Goal: Task Accomplishment & Management: Complete application form

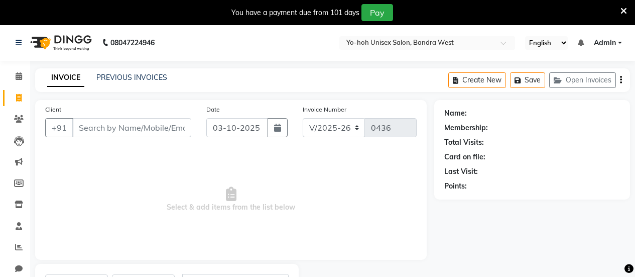
select select "8364"
select select "service"
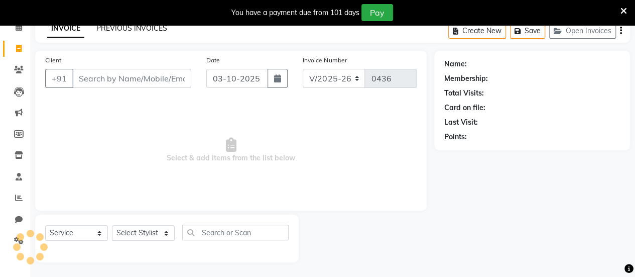
click at [148, 31] on link "PREVIOUS INVOICES" at bounding box center [131, 28] width 71 height 9
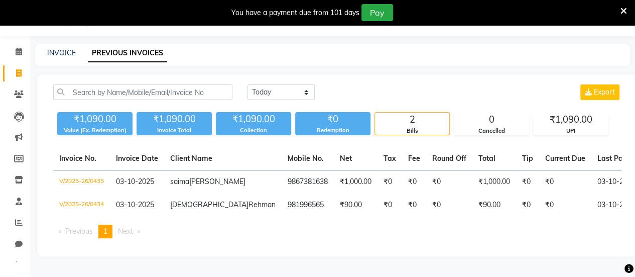
scroll to position [36, 0]
click at [59, 48] on link "INVOICE" at bounding box center [61, 52] width 29 height 9
select select "service"
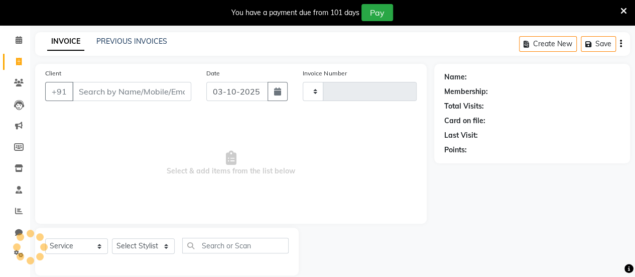
scroll to position [49, 0]
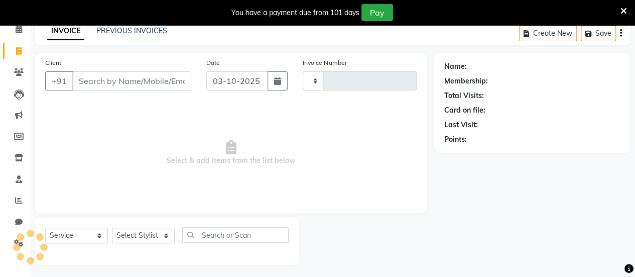
type input "0436"
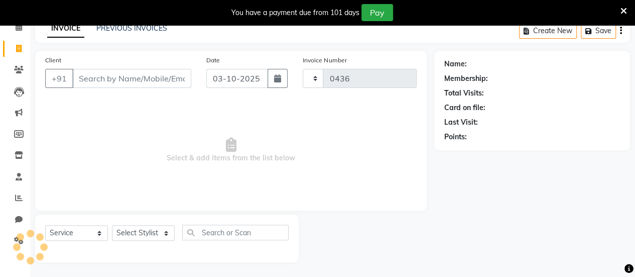
select select "8364"
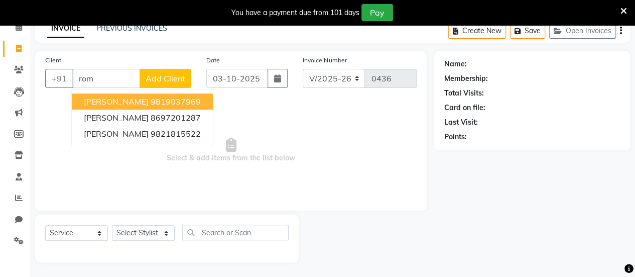
click at [183, 95] on button "[PERSON_NAME] 9819037969" at bounding box center [142, 101] width 141 height 16
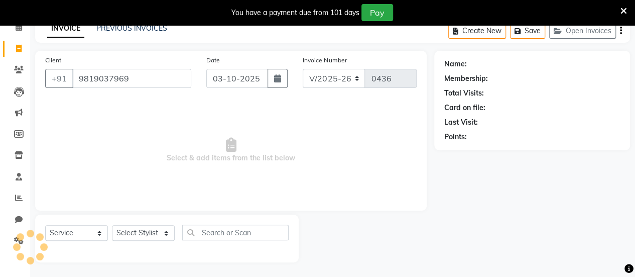
type input "9819037969"
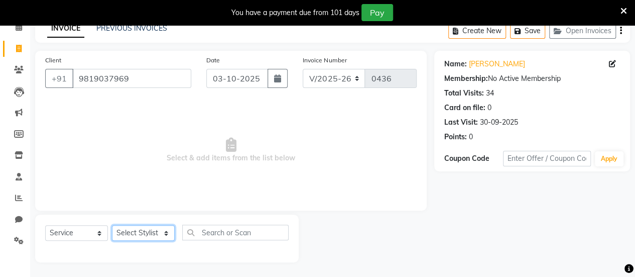
click at [157, 234] on select "Select Stylist [PERSON_NAME] [PERSON_NAME] [PERSON_NAME] ROMIKHA [PERSON_NAME] …" at bounding box center [143, 233] width 63 height 16
select select "80956"
click at [112, 225] on select "Select Stylist [PERSON_NAME] [PERSON_NAME] [PERSON_NAME] ROMIKHA [PERSON_NAME] …" at bounding box center [143, 233] width 63 height 16
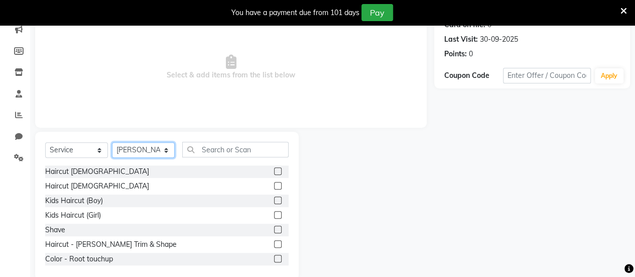
scroll to position [150, 0]
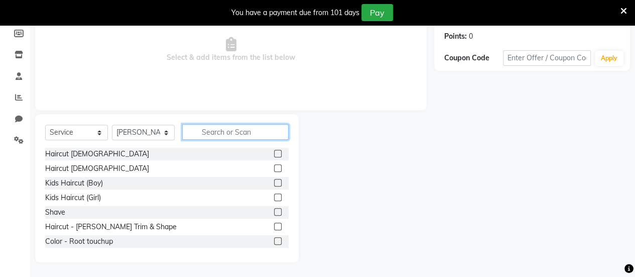
click at [216, 126] on input "text" at bounding box center [235, 132] width 106 height 16
click at [232, 132] on input "text" at bounding box center [235, 132] width 106 height 16
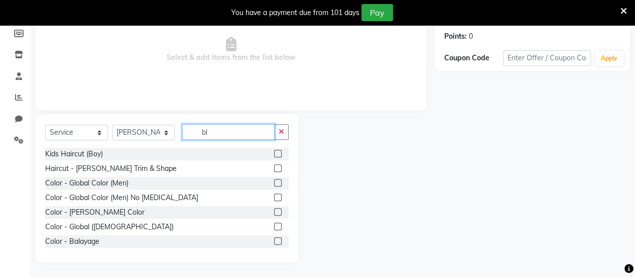
scroll to position [78, 0]
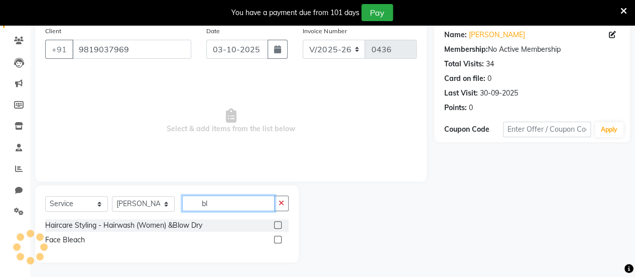
type input "bl"
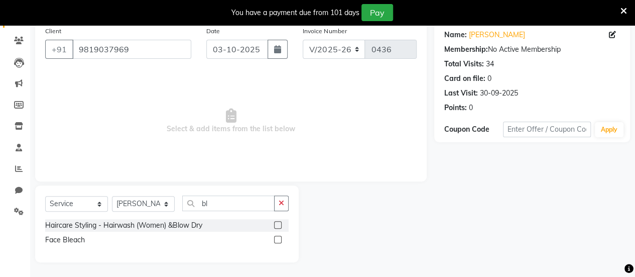
click at [277, 240] on label at bounding box center [278, 239] width 8 height 8
click at [277, 240] on input "checkbox" at bounding box center [277, 239] width 7 height 7
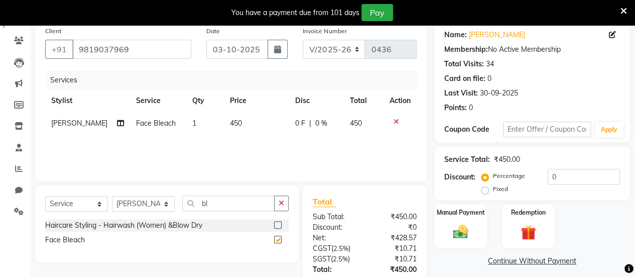
checkbox input "false"
click at [250, 203] on input "bl" at bounding box center [228, 203] width 92 height 16
type input "b"
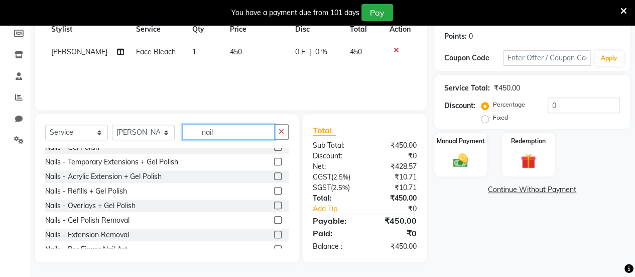
scroll to position [118, 0]
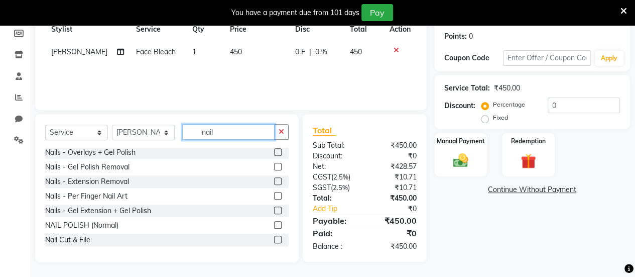
type input "nail"
click at [274, 237] on label at bounding box center [278, 239] width 8 height 8
click at [274, 237] on input "checkbox" at bounding box center [277, 239] width 7 height 7
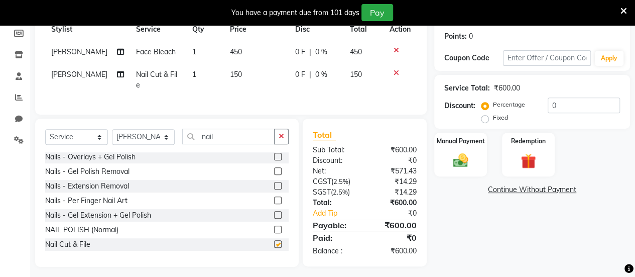
checkbox input "false"
click at [217, 132] on input "nail" at bounding box center [228, 137] width 92 height 16
type input "n"
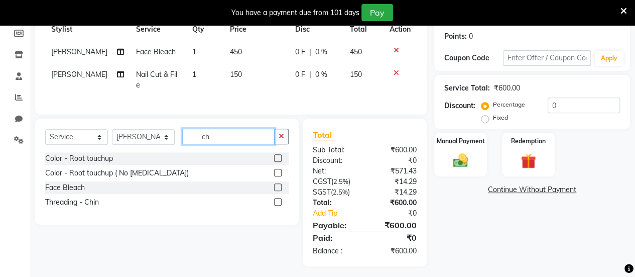
scroll to position [0, 0]
type input "ch"
click at [277, 198] on label at bounding box center [278, 202] width 8 height 8
click at [277, 199] on input "checkbox" at bounding box center [277, 202] width 7 height 7
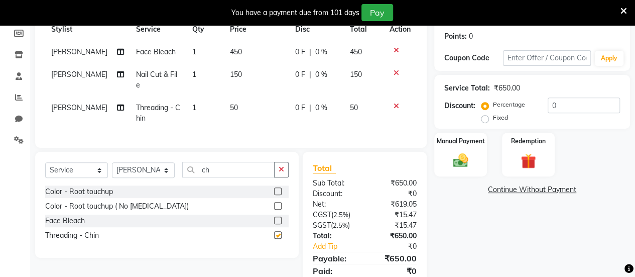
checkbox input "false"
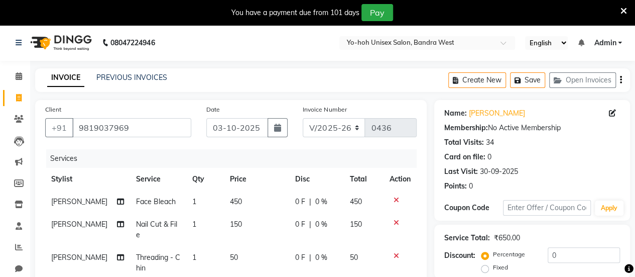
click at [620, 80] on icon "button" at bounding box center [621, 80] width 2 height 1
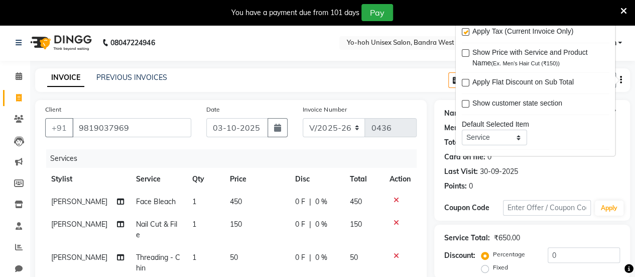
click at [466, 30] on label at bounding box center [465, 33] width 8 height 8
click at [466, 30] on input "checkbox" at bounding box center [464, 33] width 7 height 7
checkbox input "false"
click at [404, 62] on div "08047224946 Select Location × Yo-hoh Unisex Salon, Bandra West English ENGLISH …" at bounding box center [317, 234] width 635 height 418
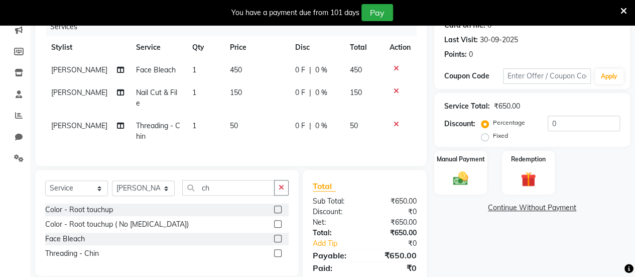
scroll to position [163, 0]
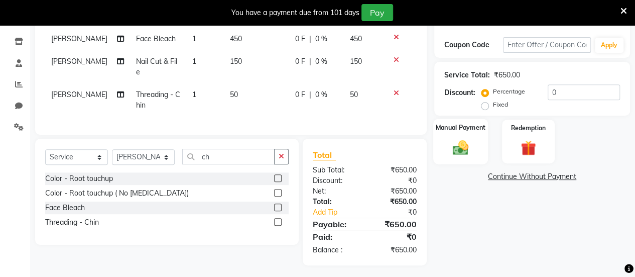
click at [446, 148] on div "Manual Payment" at bounding box center [460, 141] width 55 height 46
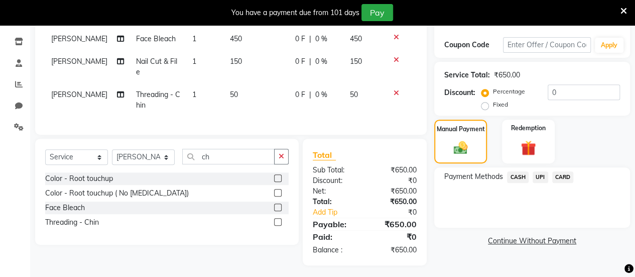
click at [539, 175] on span "UPI" at bounding box center [541, 177] width 16 height 12
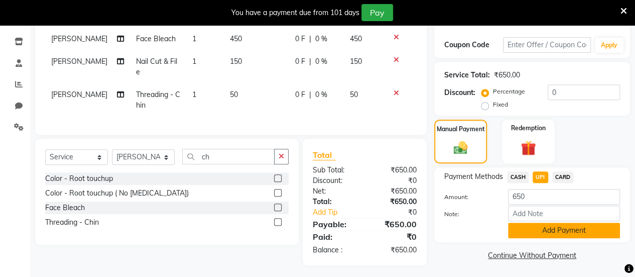
click at [566, 234] on button "Add Payment" at bounding box center [564, 230] width 112 height 16
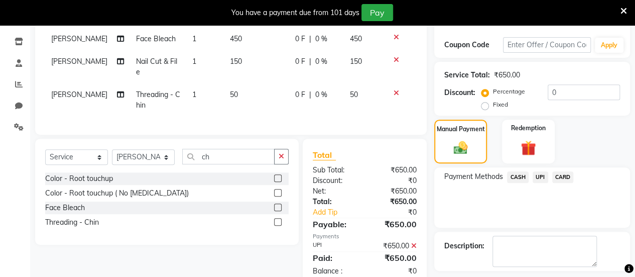
scroll to position [205, 0]
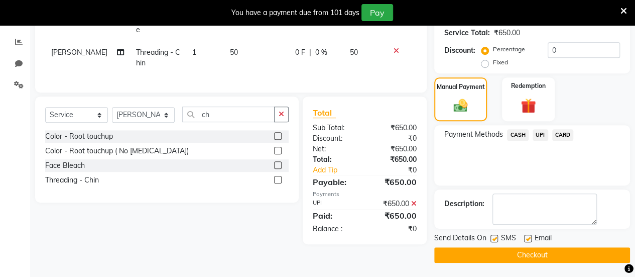
click at [529, 239] on label at bounding box center [528, 238] width 8 height 8
click at [529, 239] on input "checkbox" at bounding box center [527, 238] width 7 height 7
checkbox input "false"
click at [495, 236] on label at bounding box center [495, 238] width 8 height 8
click at [495, 236] on input "checkbox" at bounding box center [494, 238] width 7 height 7
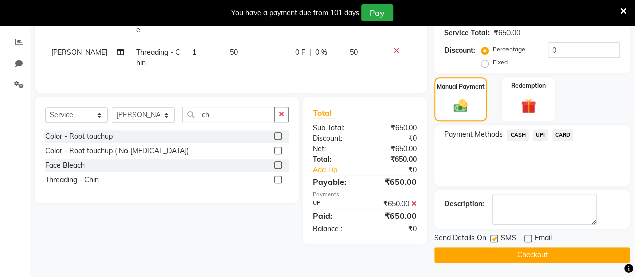
checkbox input "false"
click at [512, 252] on button "Checkout" at bounding box center [532, 255] width 196 height 16
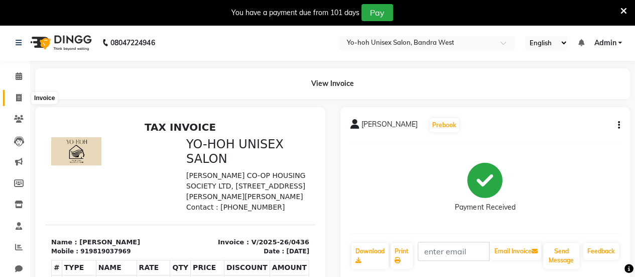
click at [19, 97] on icon at bounding box center [19, 98] width 6 height 8
select select "service"
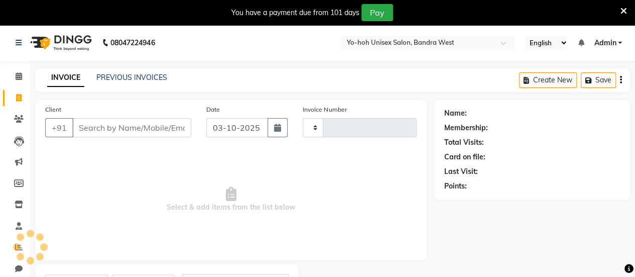
scroll to position [49, 0]
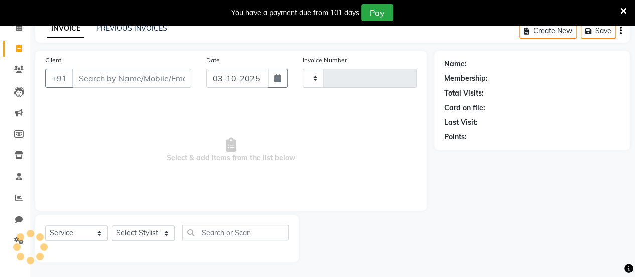
type input "0437"
select select "8364"
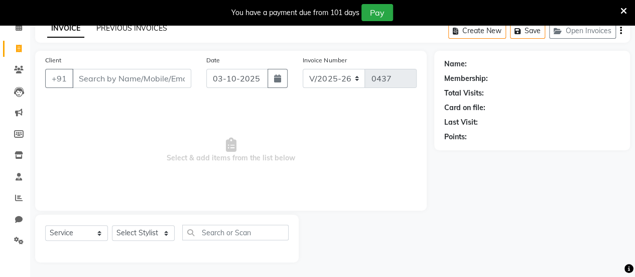
click at [117, 30] on link "PREVIOUS INVOICES" at bounding box center [131, 28] width 71 height 9
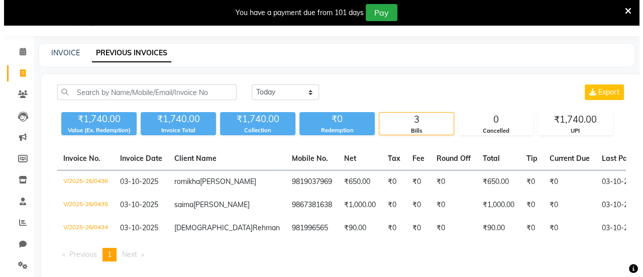
scroll to position [49, 0]
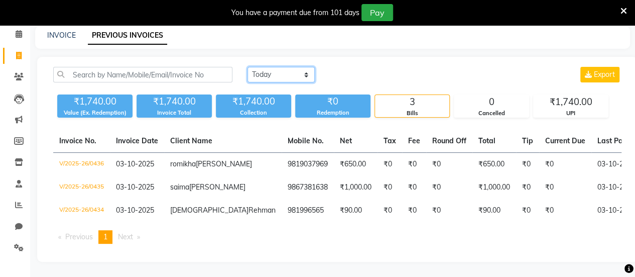
click at [275, 70] on select "[DATE] [DATE] Custom Range" at bounding box center [281, 75] width 67 height 16
select select "range"
click at [248, 67] on select "[DATE] [DATE] Custom Range" at bounding box center [281, 75] width 67 height 16
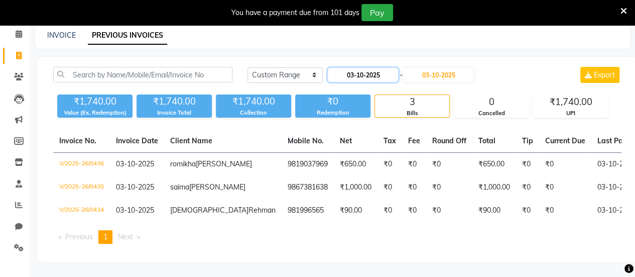
click at [359, 68] on input "03-10-2025" at bounding box center [363, 75] width 70 height 14
select select "10"
select select "2025"
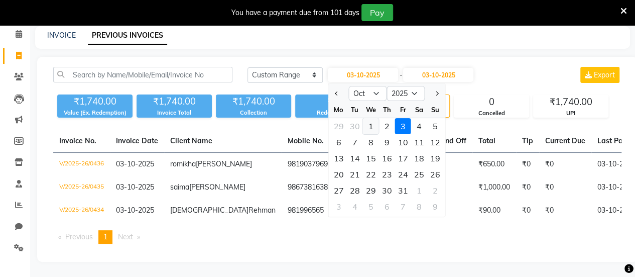
click at [368, 124] on div "1" at bounding box center [371, 126] width 16 height 16
type input "01-10-2025"
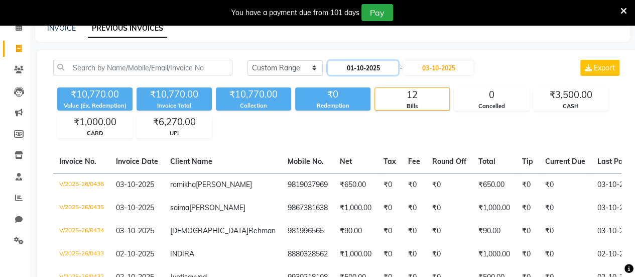
click at [365, 69] on input "01-10-2025" at bounding box center [363, 68] width 70 height 14
select select "10"
select select "2025"
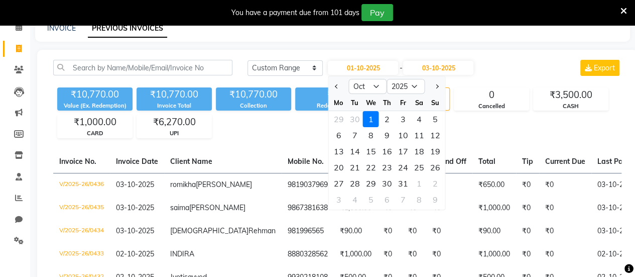
click at [372, 118] on div "1" at bounding box center [371, 119] width 16 height 16
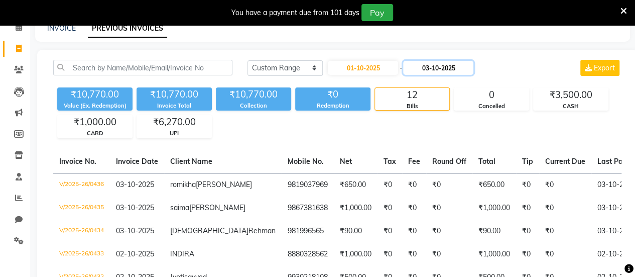
click at [430, 71] on input "03-10-2025" at bounding box center [438, 68] width 70 height 14
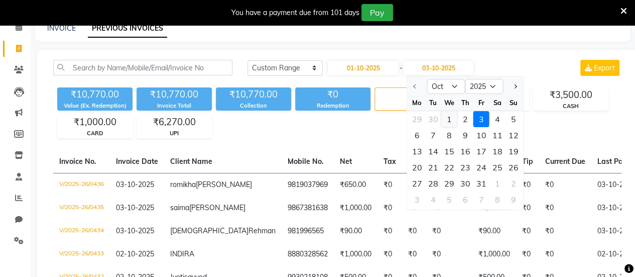
click at [446, 115] on div "1" at bounding box center [449, 119] width 16 height 16
type input "01-10-2025"
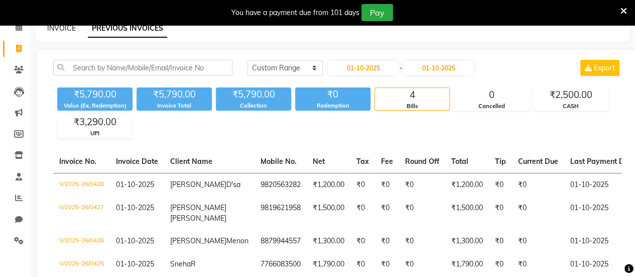
click at [65, 30] on link "INVOICE" at bounding box center [61, 28] width 29 height 9
select select "8364"
select select "service"
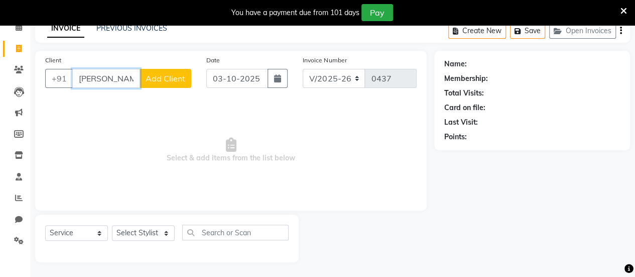
type input "[PERSON_NAME]"
click at [166, 76] on span "Add Client" at bounding box center [166, 78] width 40 height 10
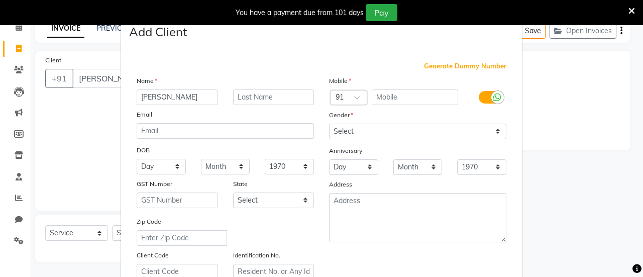
drag, startPoint x: 196, startPoint y: 98, endPoint x: 155, endPoint y: 99, distance: 41.2
click at [155, 99] on input "[PERSON_NAME]" at bounding box center [177, 97] width 81 height 16
click at [273, 95] on input "text" at bounding box center [273, 97] width 81 height 16
paste input "arora"
type input "arora"
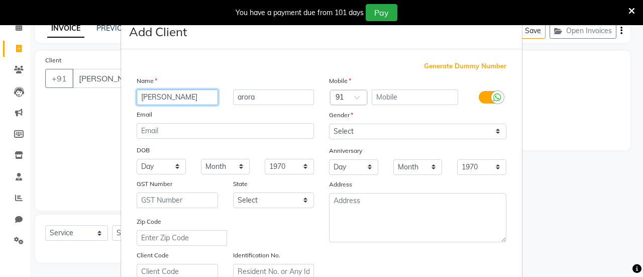
click at [179, 95] on input "[PERSON_NAME]" at bounding box center [177, 97] width 81 height 16
type input "[PERSON_NAME]"
click at [239, 97] on input "arora" at bounding box center [273, 97] width 81 height 16
type input "Arora"
click at [434, 101] on input "text" at bounding box center [415, 97] width 87 height 16
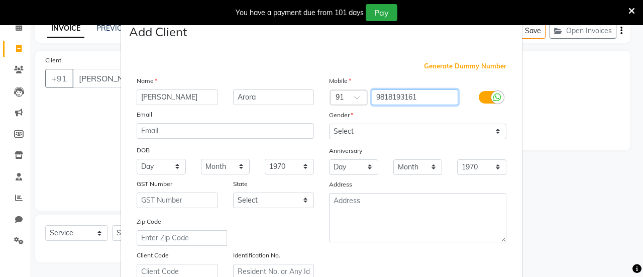
type input "9818193161"
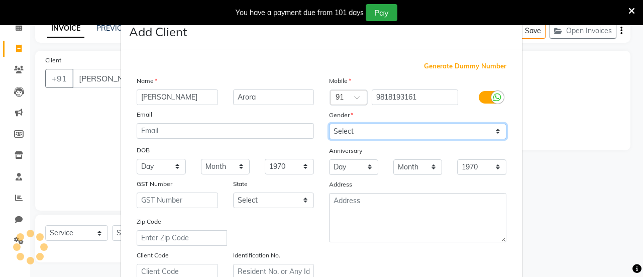
click at [410, 134] on select "Select [DEMOGRAPHIC_DATA] [DEMOGRAPHIC_DATA] Other Prefer Not To Say" at bounding box center [417, 132] width 177 height 16
select select "[DEMOGRAPHIC_DATA]"
click at [329, 124] on select "Select [DEMOGRAPHIC_DATA] [DEMOGRAPHIC_DATA] Other Prefer Not To Say" at bounding box center [417, 132] width 177 height 16
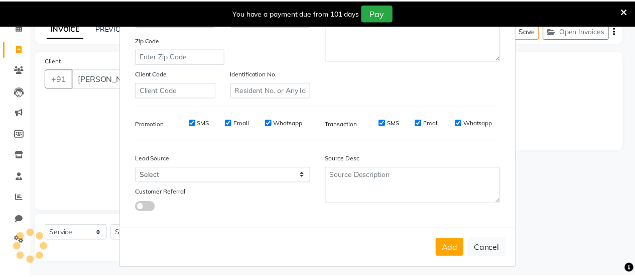
scroll to position [185, 0]
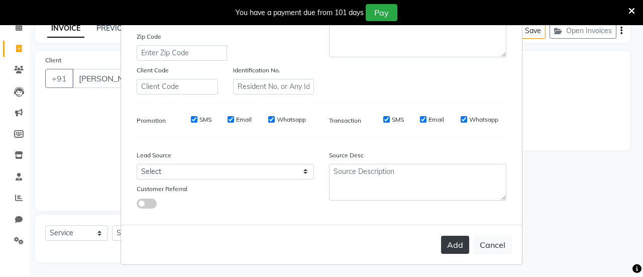
click at [451, 244] on button "Add" at bounding box center [455, 244] width 28 height 18
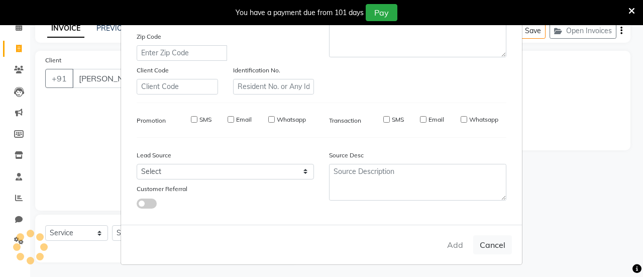
type input "9818193161"
select select
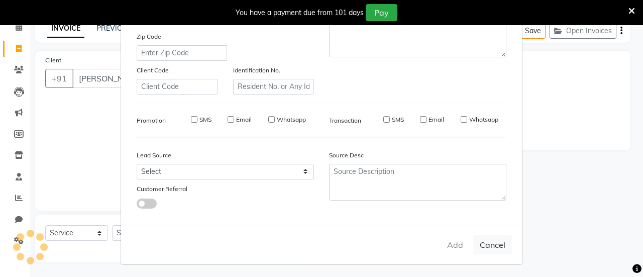
select select
checkbox input "false"
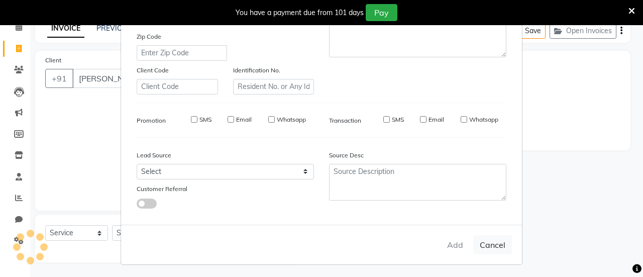
checkbox input "false"
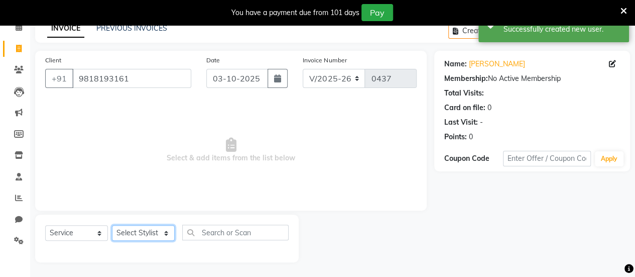
click at [136, 228] on select "Select Stylist [PERSON_NAME] [PERSON_NAME] [PERSON_NAME] ROMIKHA [PERSON_NAME] …" at bounding box center [143, 233] width 63 height 16
select select "83223"
click at [112, 225] on select "Select Stylist [PERSON_NAME] [PERSON_NAME] [PERSON_NAME] ROMIKHA [PERSON_NAME] …" at bounding box center [143, 233] width 63 height 16
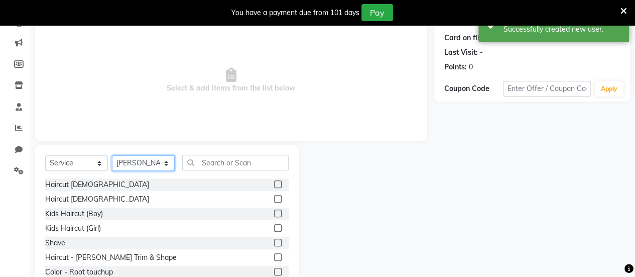
scroll to position [121, 0]
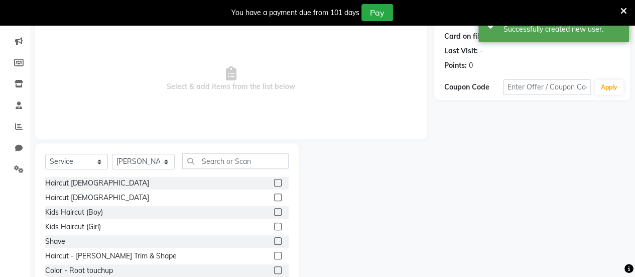
click at [274, 184] on label at bounding box center [278, 183] width 8 height 8
click at [274, 184] on input "checkbox" at bounding box center [277, 183] width 7 height 7
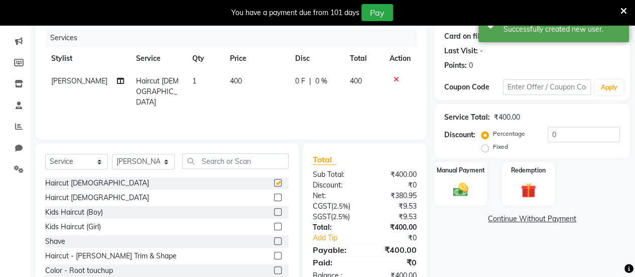
checkbox input "false"
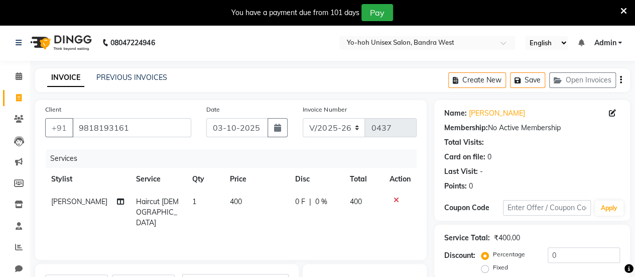
click at [620, 80] on icon "button" at bounding box center [621, 80] width 2 height 1
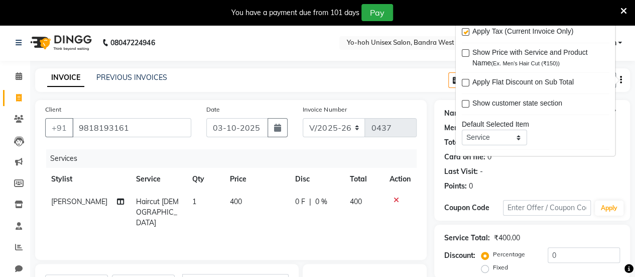
click at [462, 34] on label at bounding box center [465, 33] width 8 height 8
click at [462, 34] on input "checkbox" at bounding box center [464, 33] width 7 height 7
checkbox input "false"
click at [394, 80] on div "INVOICE PREVIOUS INVOICES Create New Save Open Invoices" at bounding box center [332, 80] width 595 height 24
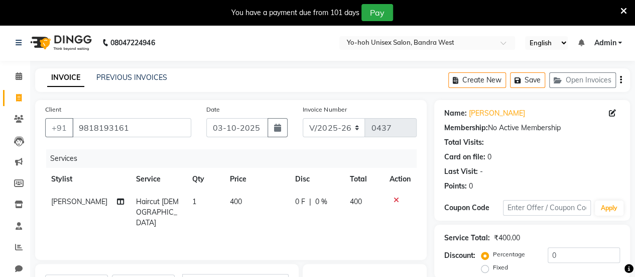
scroll to position [150, 0]
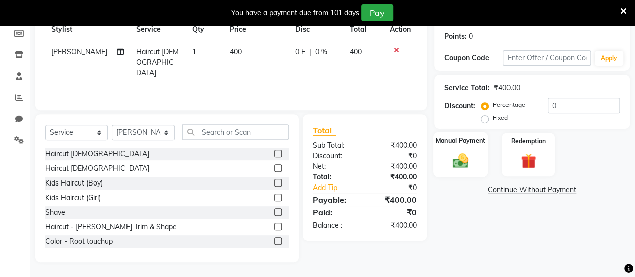
click at [468, 165] on img at bounding box center [461, 160] width 26 height 18
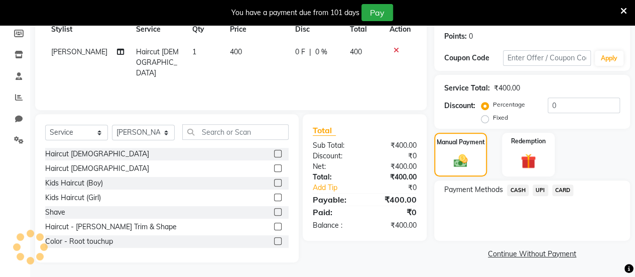
click at [520, 190] on span "CASH" at bounding box center [518, 190] width 22 height 12
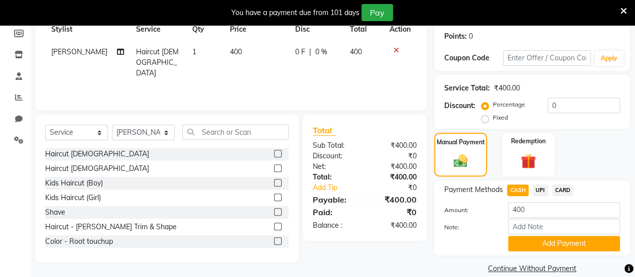
scroll to position [163, 0]
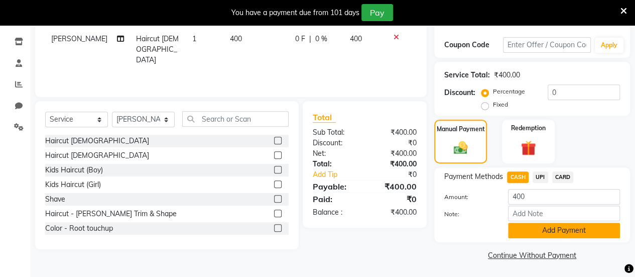
click at [544, 227] on button "Add Payment" at bounding box center [564, 230] width 112 height 16
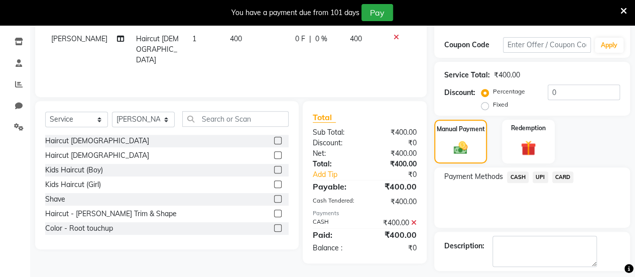
scroll to position [205, 0]
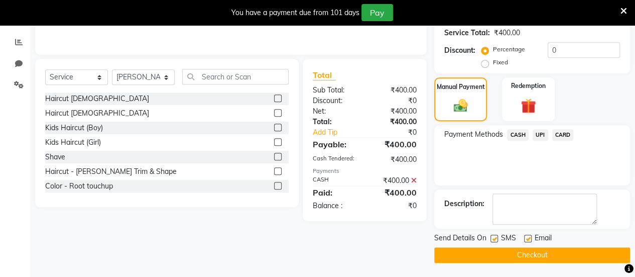
click at [530, 239] on label at bounding box center [528, 238] width 8 height 8
click at [530, 239] on input "checkbox" at bounding box center [527, 238] width 7 height 7
checkbox input "false"
click at [532, 257] on button "Checkout" at bounding box center [532, 255] width 196 height 16
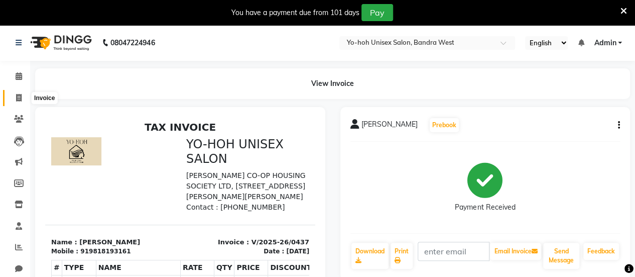
click at [18, 93] on span at bounding box center [19, 98] width 18 height 12
select select "service"
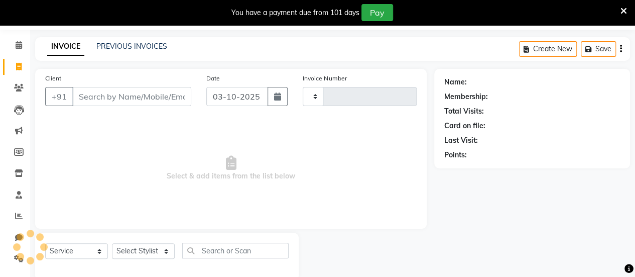
type input "0438"
select select "8364"
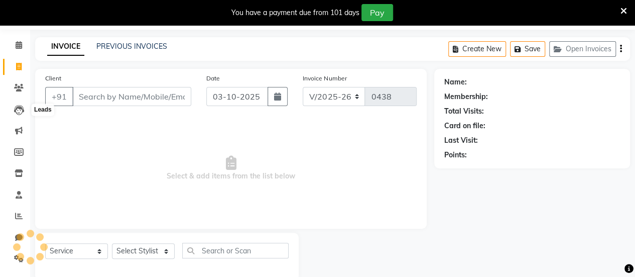
scroll to position [49, 0]
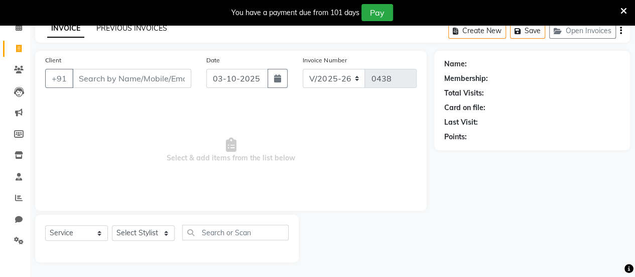
click at [138, 27] on link "PREVIOUS INVOICES" at bounding box center [131, 28] width 71 height 9
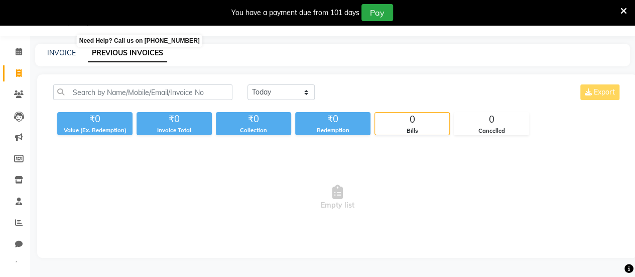
scroll to position [49, 0]
